Goal: Task Accomplishment & Management: Use online tool/utility

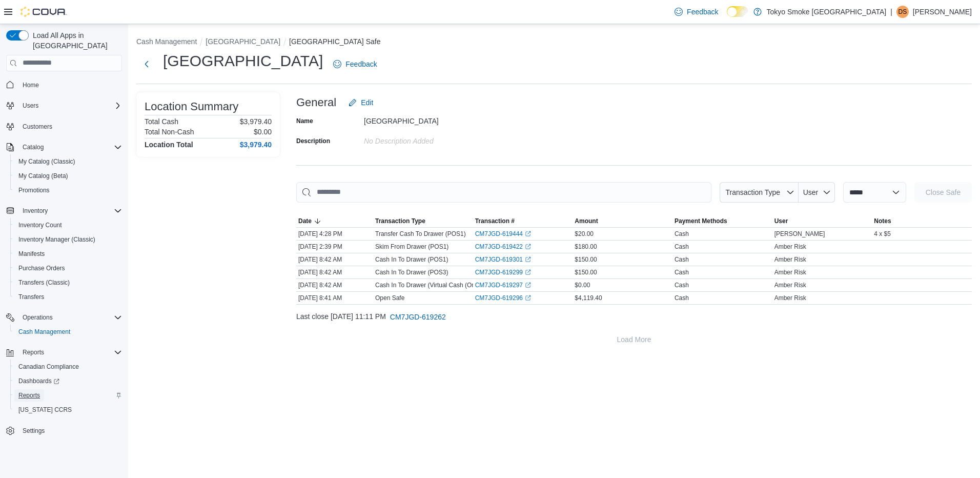
click at [35, 389] on span "Reports" at bounding box center [29, 395] width 22 height 12
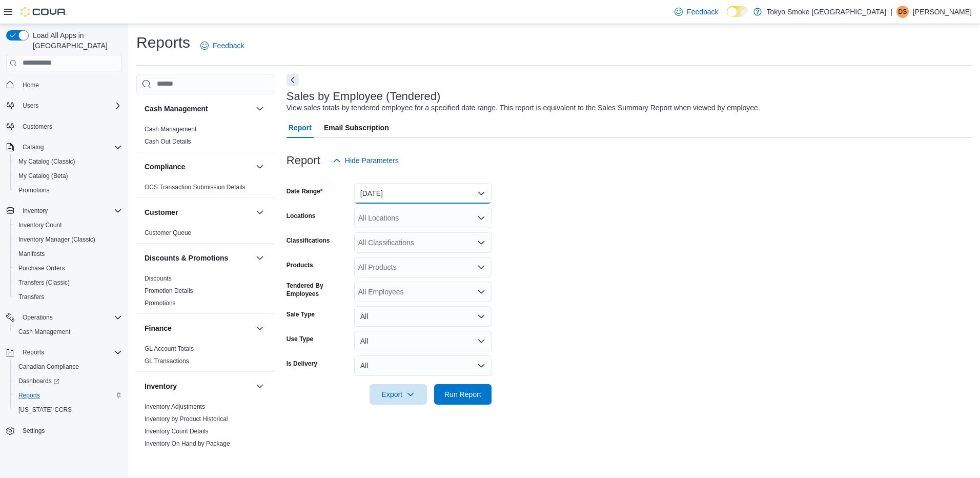
click at [383, 196] on button "[DATE]" at bounding box center [422, 193] width 137 height 21
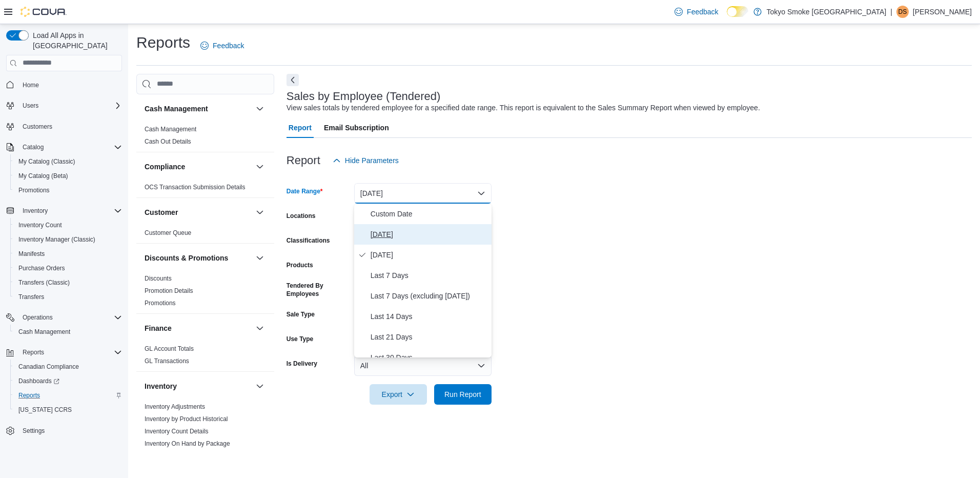
click at [386, 225] on button "[DATE]" at bounding box center [422, 234] width 137 height 21
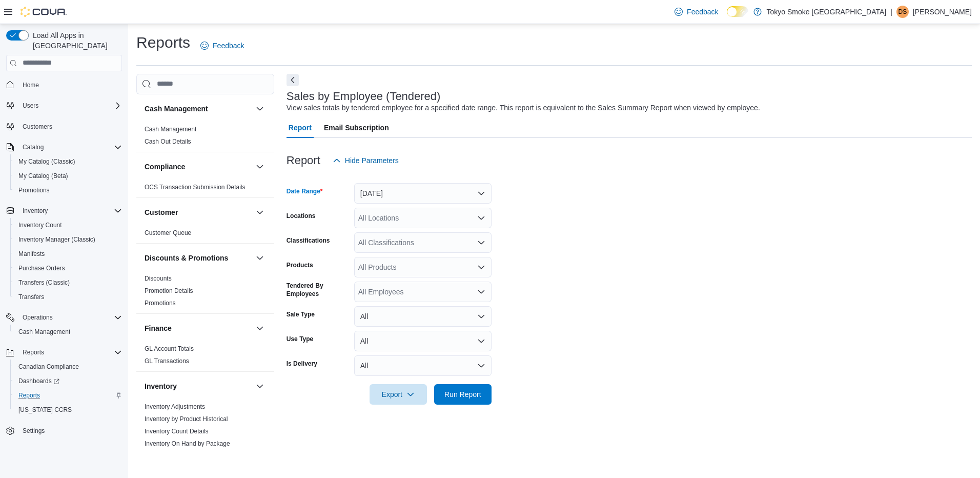
click at [387, 213] on div "All Locations" at bounding box center [422, 218] width 137 height 21
type input "***"
click at [399, 231] on span "[GEOGRAPHIC_DATA]" at bounding box center [419, 235] width 75 height 10
click at [456, 393] on span "Run Report" at bounding box center [463, 394] width 37 height 10
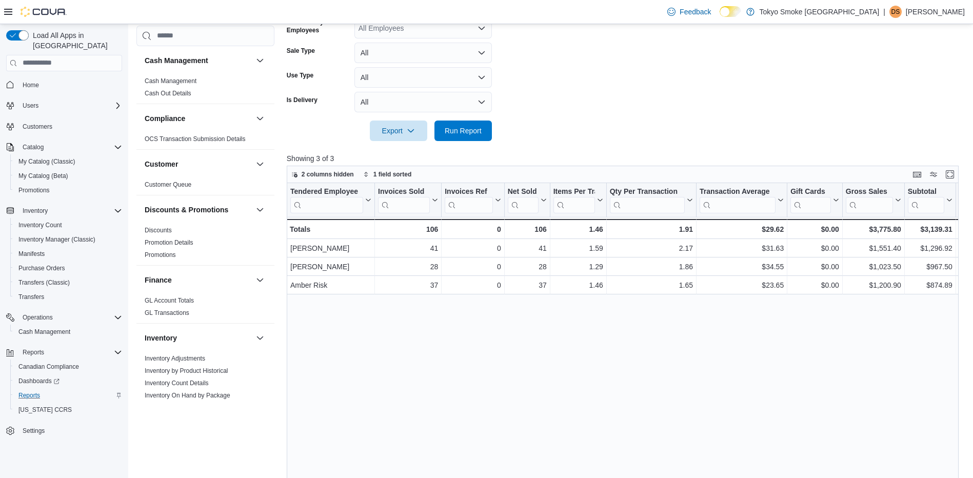
scroll to position [205, 0]
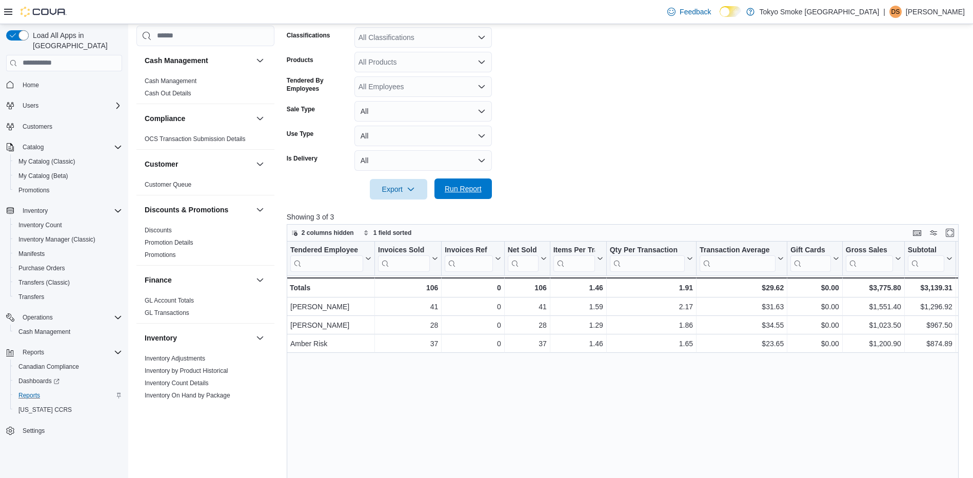
click at [466, 195] on span "Run Report" at bounding box center [463, 188] width 45 height 21
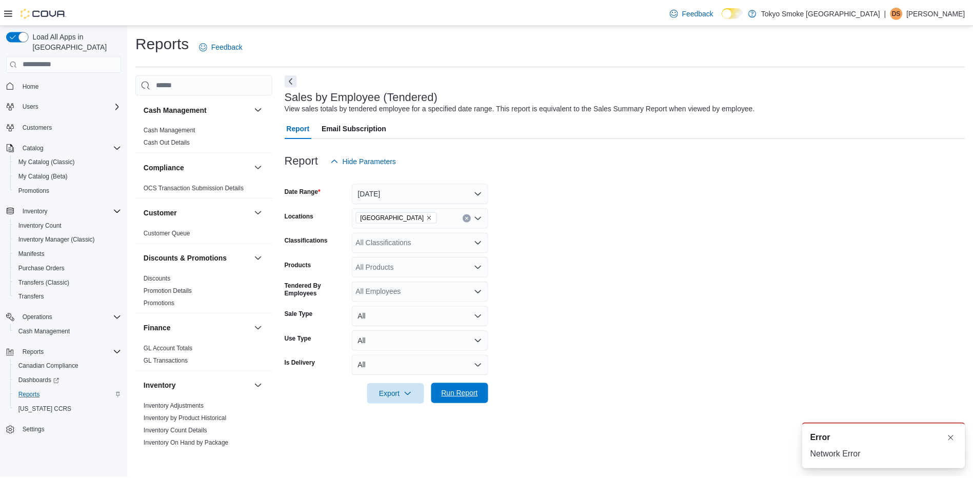
scroll to position [0, 0]
click at [482, 394] on span "Run Report" at bounding box center [463, 394] width 45 height 21
click at [949, 436] on button "Dismiss toast" at bounding box center [950, 438] width 12 height 12
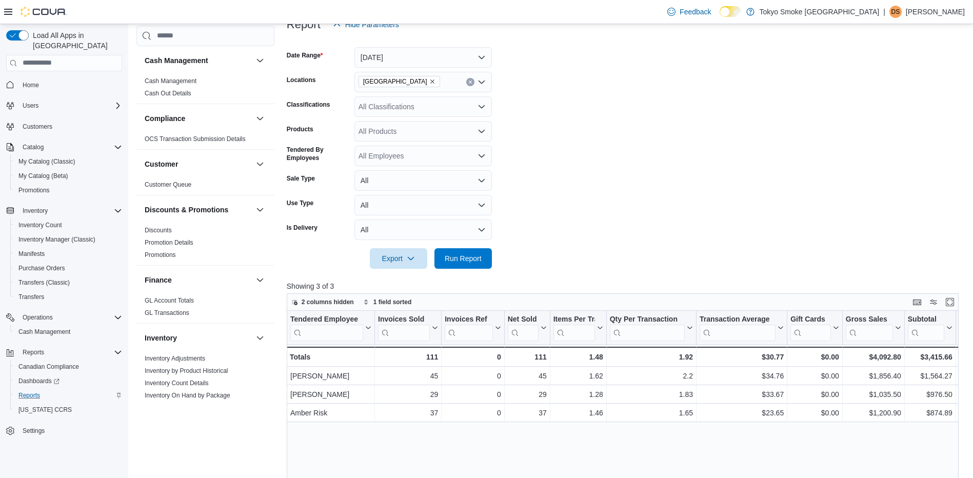
scroll to position [154, 0]
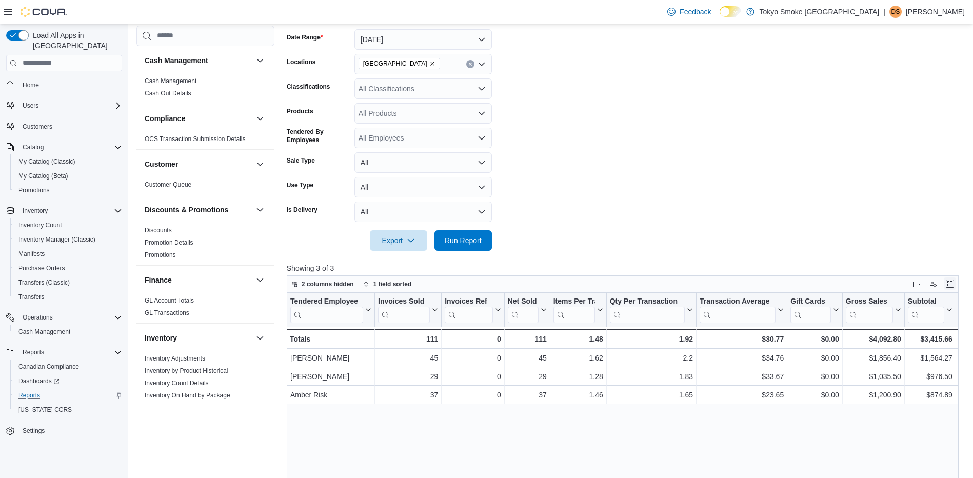
click at [956, 283] on button "Enter fullscreen" at bounding box center [950, 283] width 12 height 12
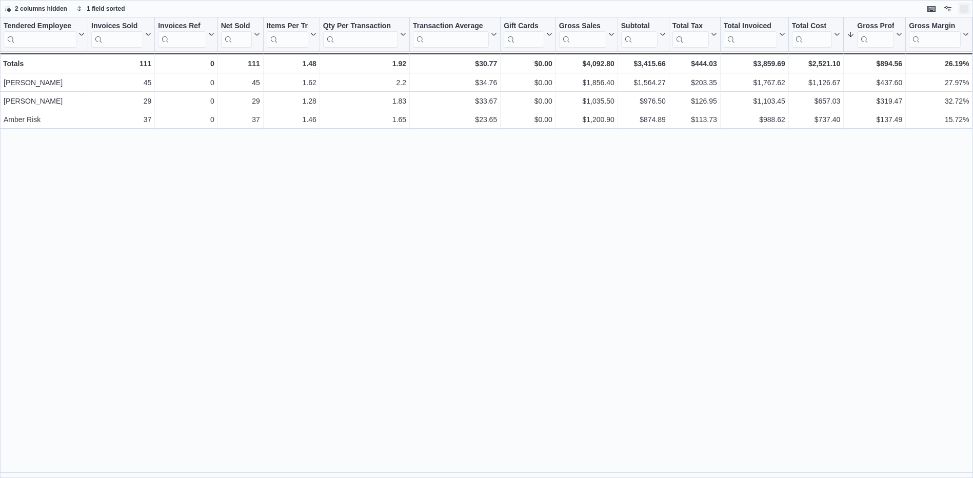
scroll to position [0, 0]
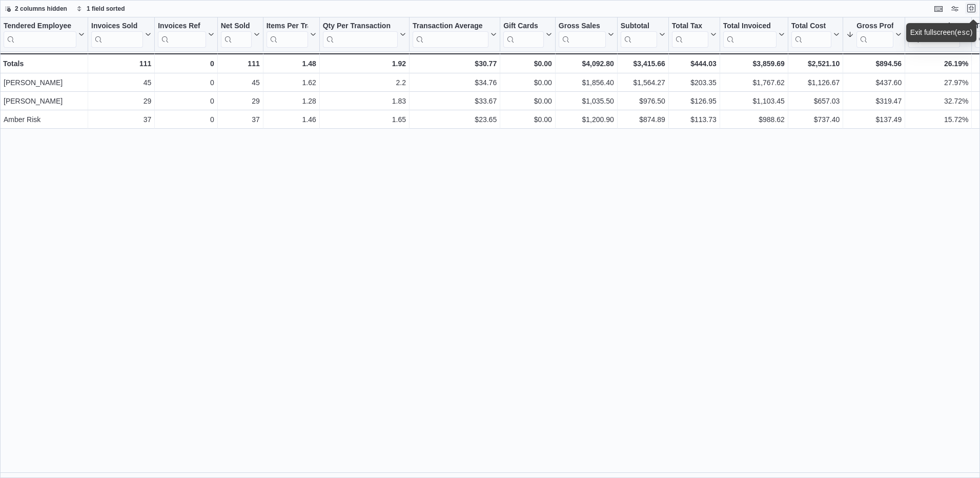
click at [973, 11] on button "Exit fullscreen" at bounding box center [972, 8] width 12 height 12
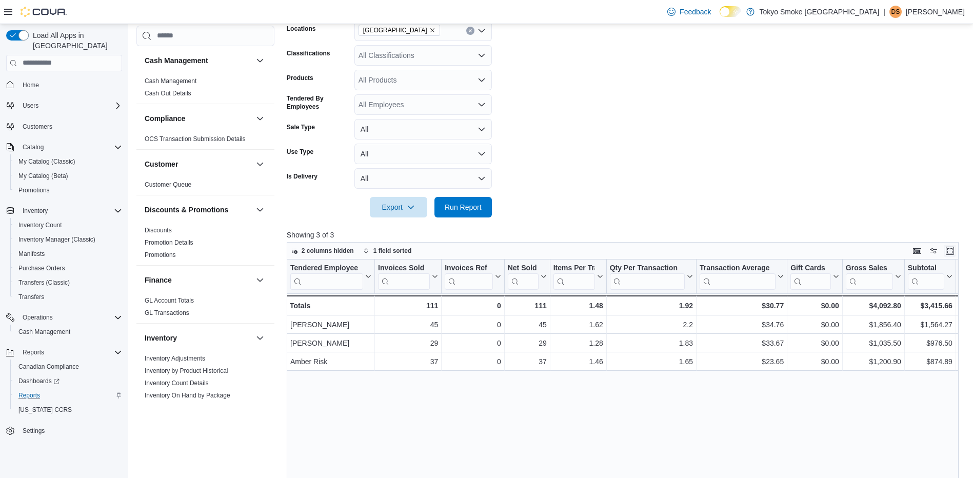
scroll to position [205, 0]
